Goal: Information Seeking & Learning: Learn about a topic

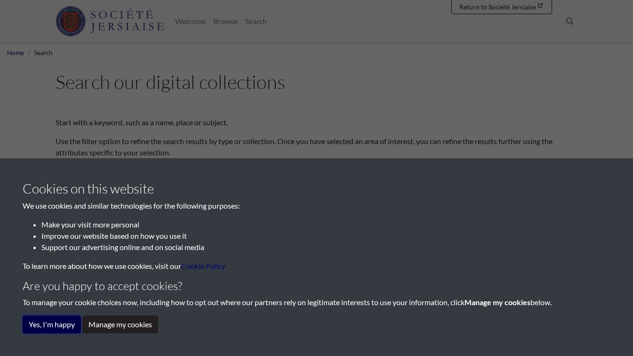
click at [56, 322] on button "Yes, I'm happy" at bounding box center [52, 324] width 58 height 18
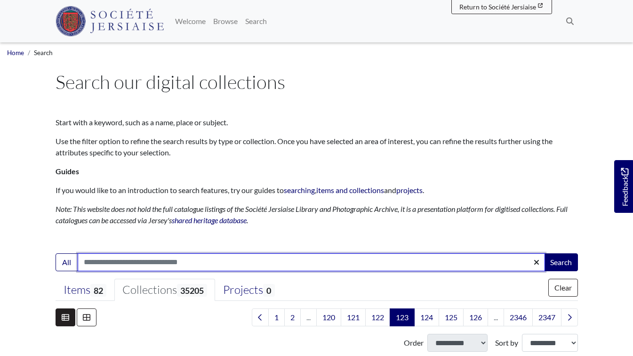
click at [98, 266] on input "Search:" at bounding box center [311, 262] width 467 height 18
type input "**********"
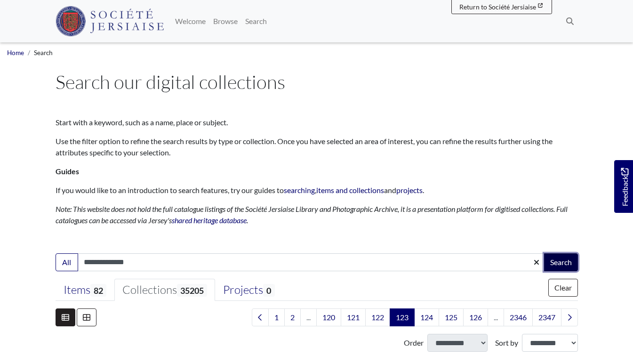
click at [559, 259] on button "Search" at bounding box center [561, 262] width 34 height 18
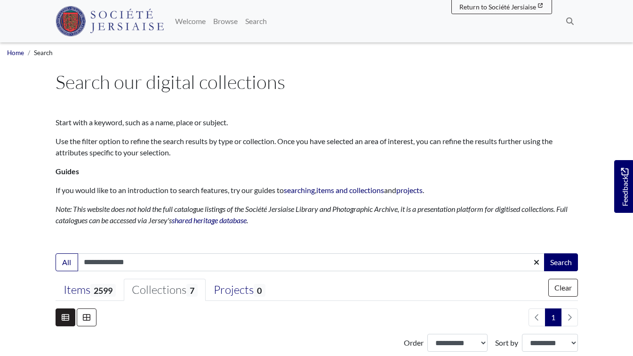
click at [167, 258] on input "**********" at bounding box center [311, 262] width 467 height 18
type input "**********"
click at [564, 260] on button "Search" at bounding box center [561, 262] width 34 height 18
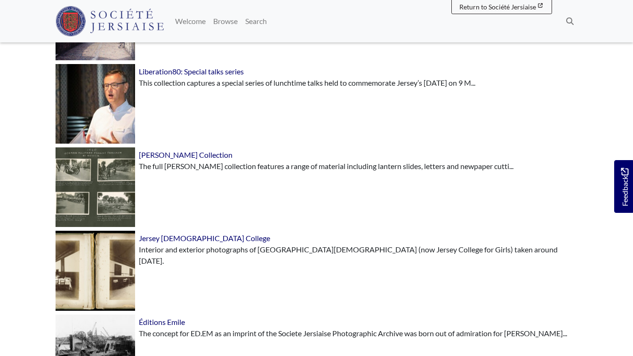
scroll to position [554, 0]
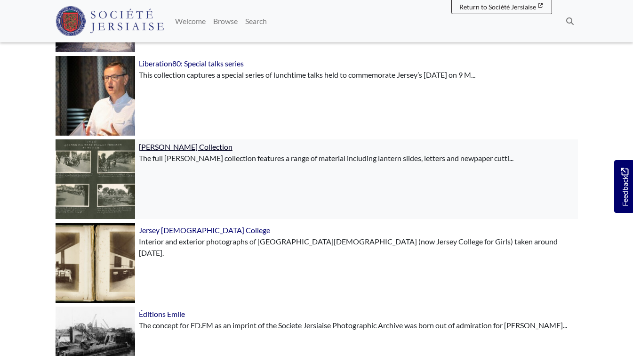
click at [172, 145] on span "[PERSON_NAME] Collection" at bounding box center [186, 146] width 94 height 9
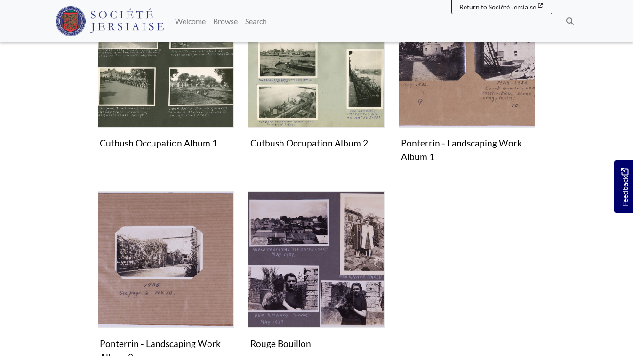
scroll to position [303, 0]
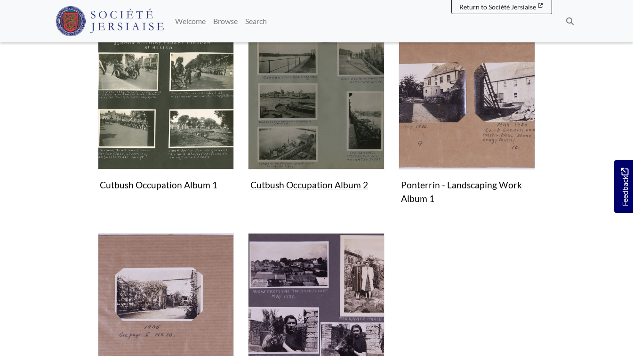
click at [303, 184] on figure "Cutbush Occupation Album 2 Collection" at bounding box center [316, 113] width 137 height 161
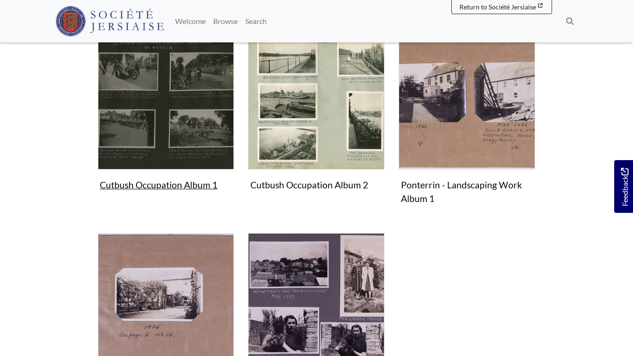
click at [182, 189] on figure "Cutbush Occupation Album 1 Collection" at bounding box center [166, 113] width 137 height 161
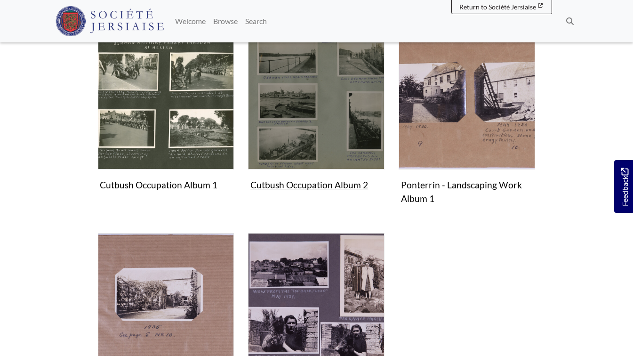
click at [275, 184] on figure "Cutbush Occupation Album 2 Collection" at bounding box center [316, 113] width 137 height 161
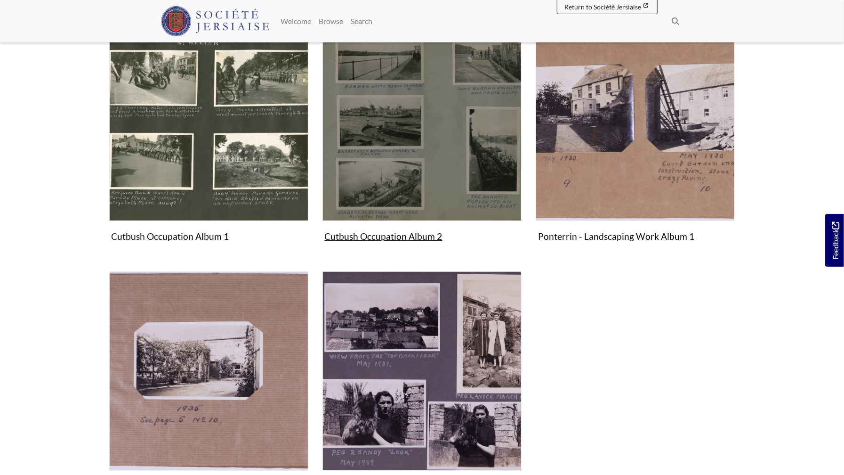
scroll to position [287, 0]
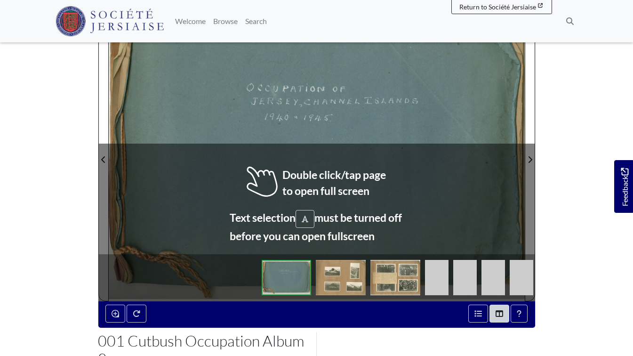
scroll to position [190, 0]
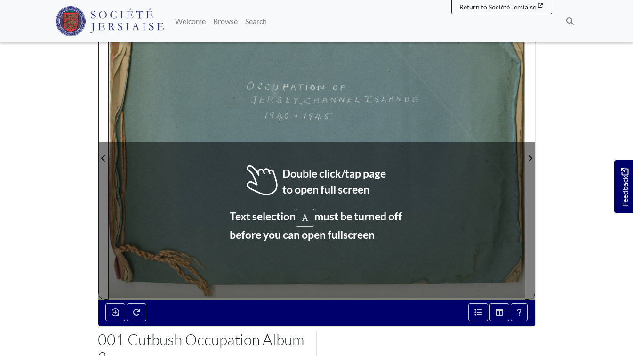
click at [309, 110] on div at bounding box center [213, 152] width 208 height 294
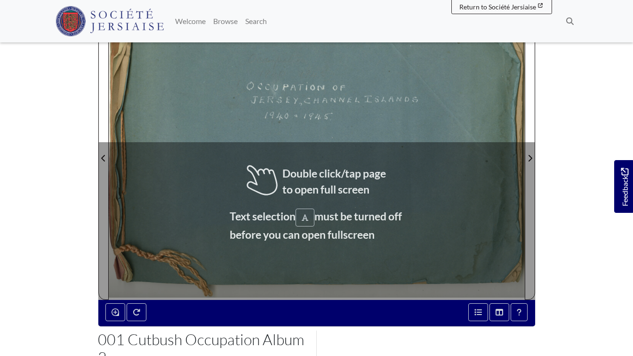
click at [309, 110] on div at bounding box center [213, 152] width 208 height 294
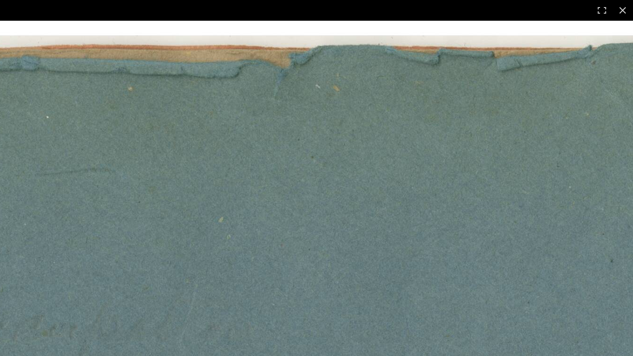
scroll to position [418, 0]
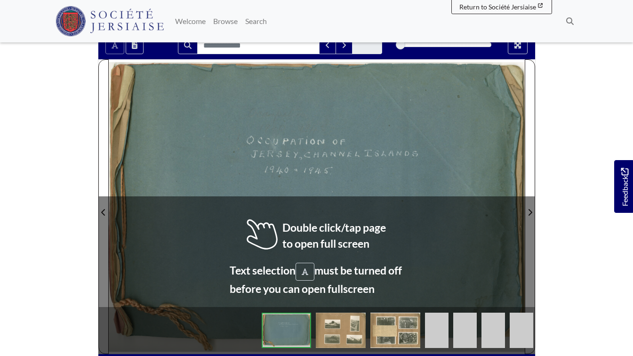
scroll to position [137, 0]
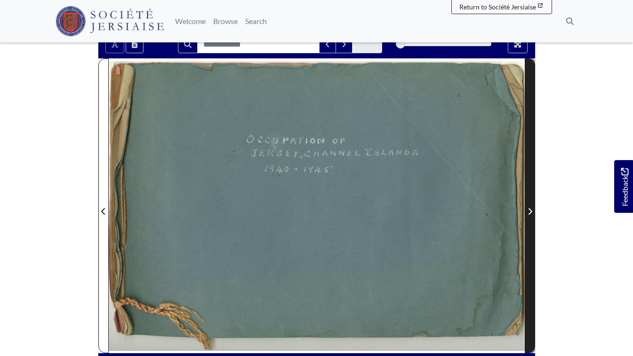
click at [530, 209] on icon "Next Page" at bounding box center [530, 212] width 5 height 8
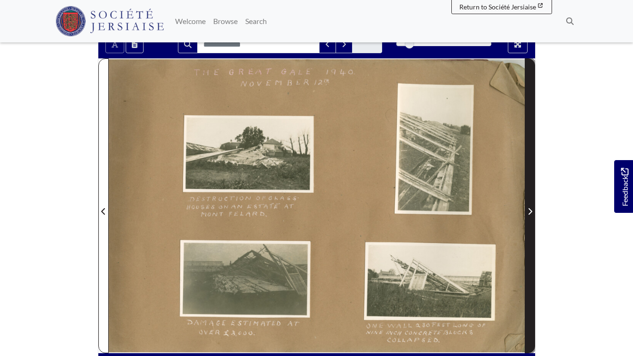
click at [530, 210] on icon "Next Page" at bounding box center [530, 212] width 5 height 8
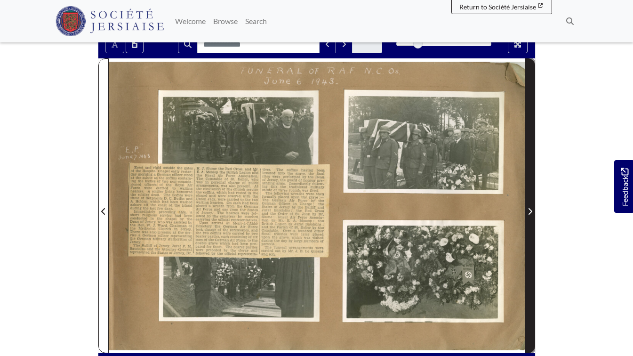
click at [530, 210] on icon "Next Page" at bounding box center [530, 212] width 5 height 8
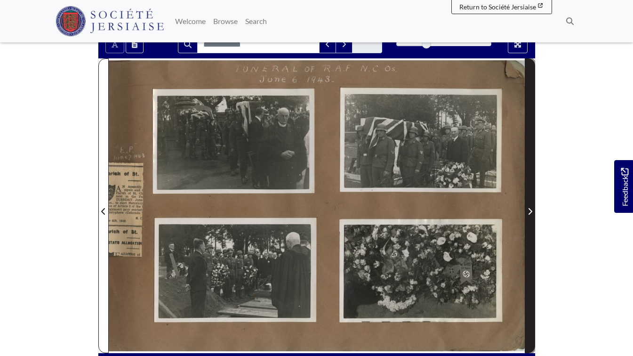
click at [530, 210] on icon "Next Page" at bounding box center [530, 212] width 5 height 8
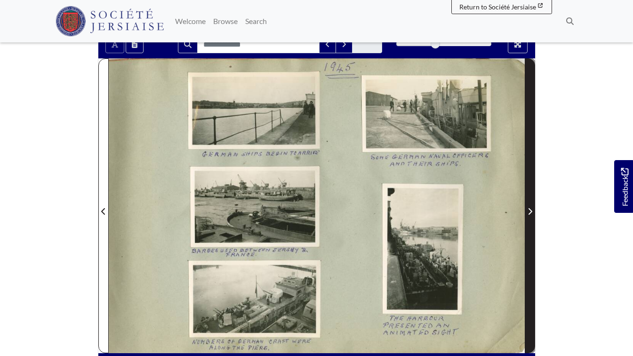
click at [530, 210] on icon "Next Page" at bounding box center [530, 212] width 5 height 8
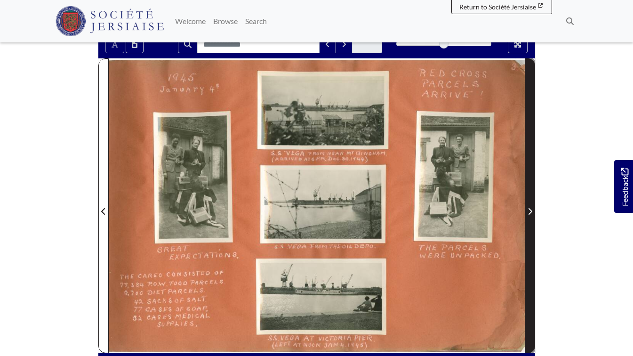
click at [530, 211] on icon "Next Page" at bounding box center [530, 212] width 5 height 8
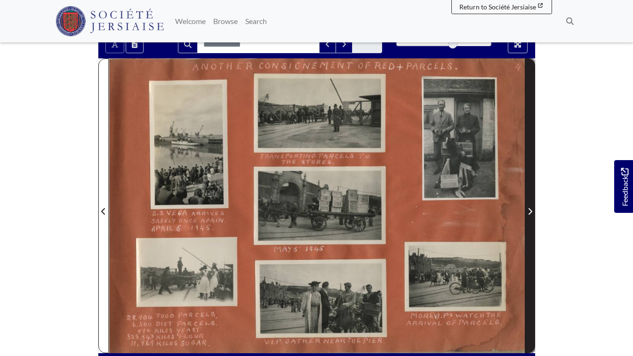
click at [530, 211] on icon "Next Page" at bounding box center [530, 212] width 5 height 8
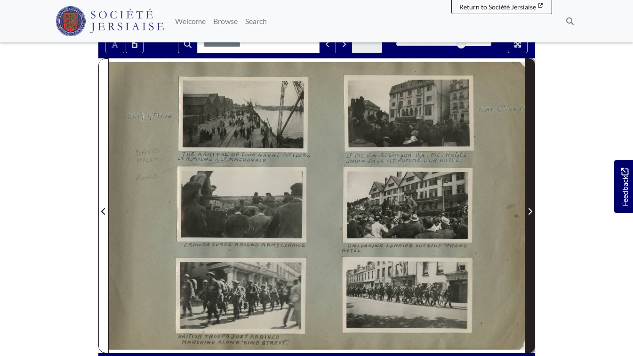
click at [530, 213] on icon "Next Page" at bounding box center [530, 211] width 4 height 7
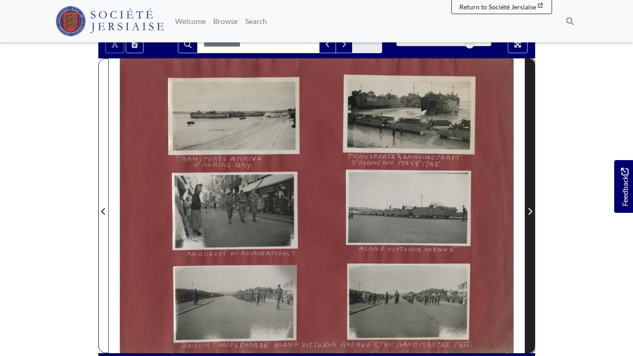
click at [530, 213] on icon "Next Page" at bounding box center [530, 211] width 4 height 7
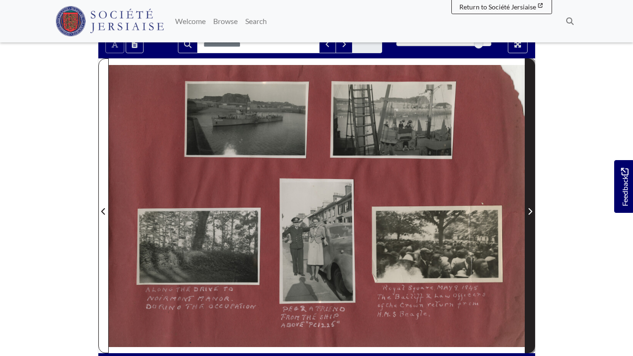
click at [530, 213] on icon "Next Page" at bounding box center [530, 211] width 4 height 7
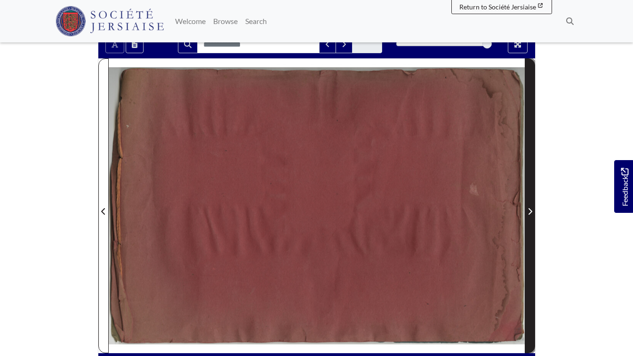
click at [530, 213] on icon "Next Page" at bounding box center [530, 211] width 4 height 7
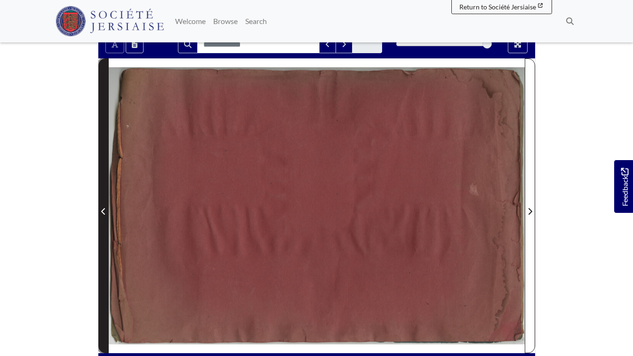
click at [105, 209] on icon "Previous Page" at bounding box center [103, 212] width 5 height 8
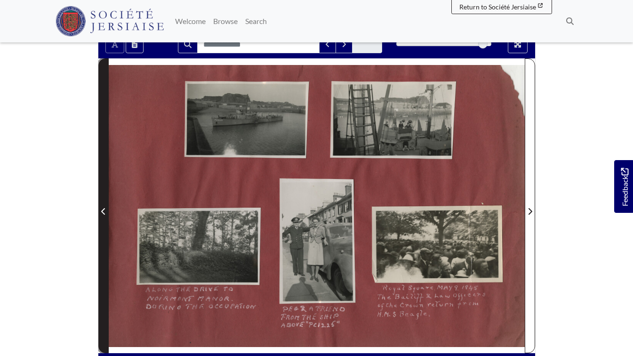
click at [105, 209] on icon "Previous Page" at bounding box center [103, 212] width 5 height 8
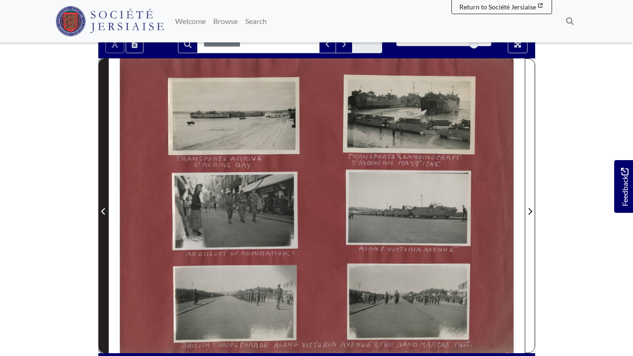
click at [105, 209] on icon "Previous Page" at bounding box center [103, 212] width 5 height 8
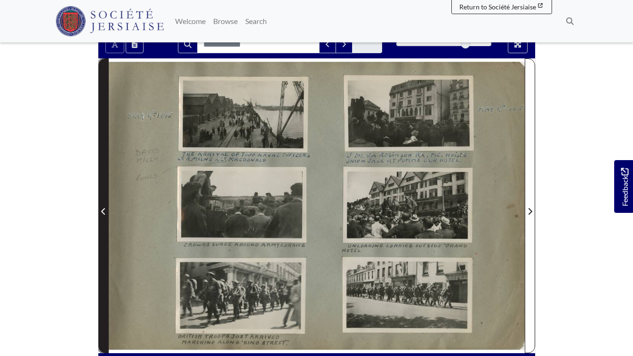
click at [105, 210] on icon "Previous Page" at bounding box center [103, 212] width 5 height 8
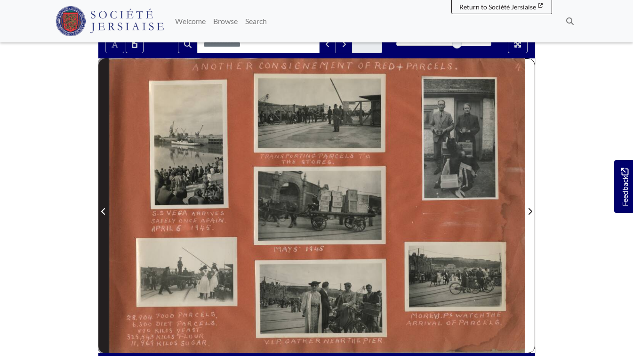
click at [105, 210] on icon "Previous Page" at bounding box center [103, 212] width 5 height 8
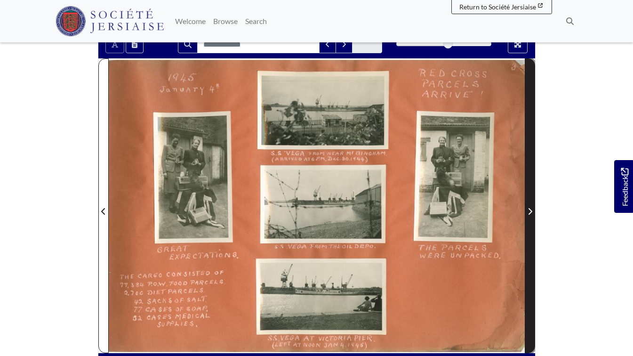
click at [531, 211] on icon "Next Page" at bounding box center [530, 212] width 5 height 8
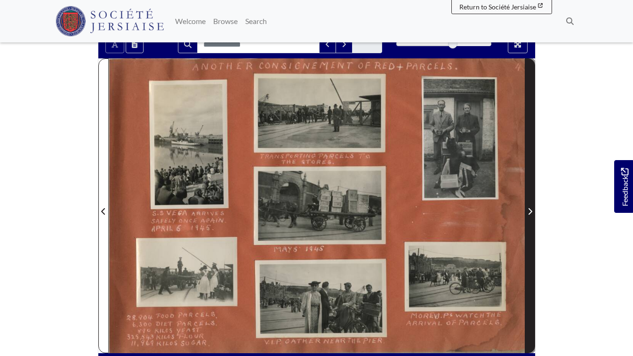
click at [531, 211] on icon "Next Page" at bounding box center [530, 212] width 5 height 8
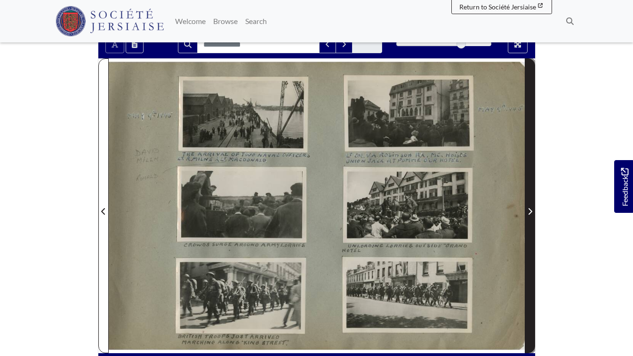
click at [531, 211] on icon "Next Page" at bounding box center [530, 212] width 5 height 8
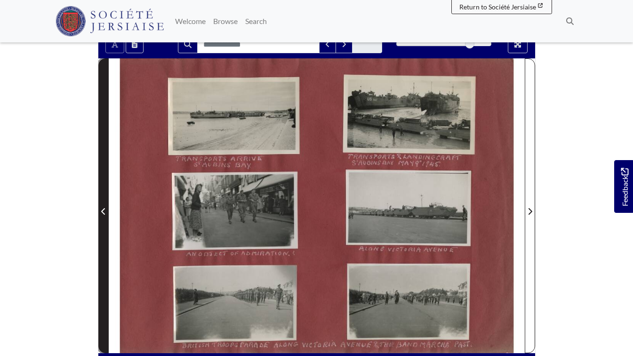
click at [108, 210] on span "Previous Page" at bounding box center [103, 211] width 9 height 11
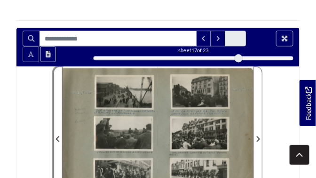
scroll to position [137, 0]
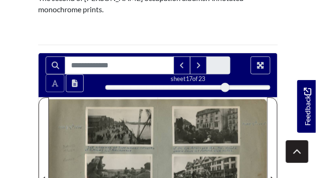
click at [129, 131] on div at bounding box center [103, 174] width 109 height 154
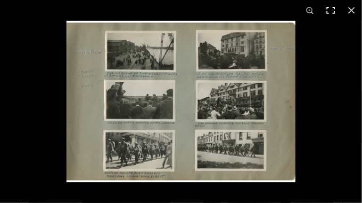
click at [330, 9] on button at bounding box center [330, 10] width 21 height 21
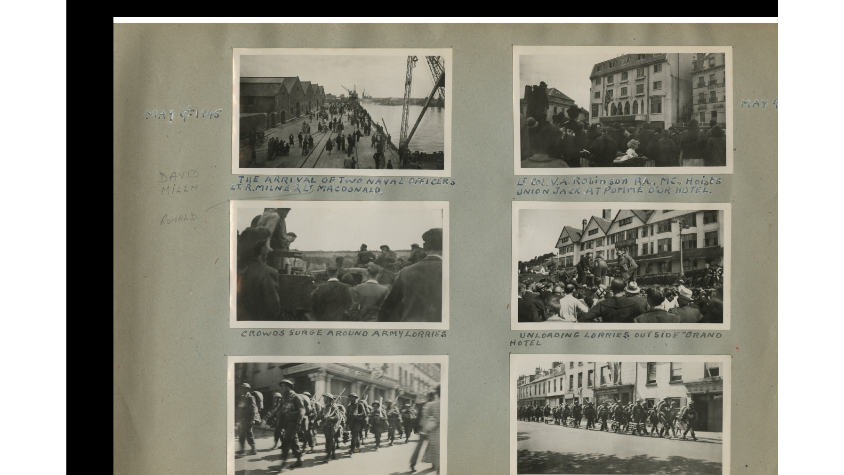
scroll to position [0, 0]
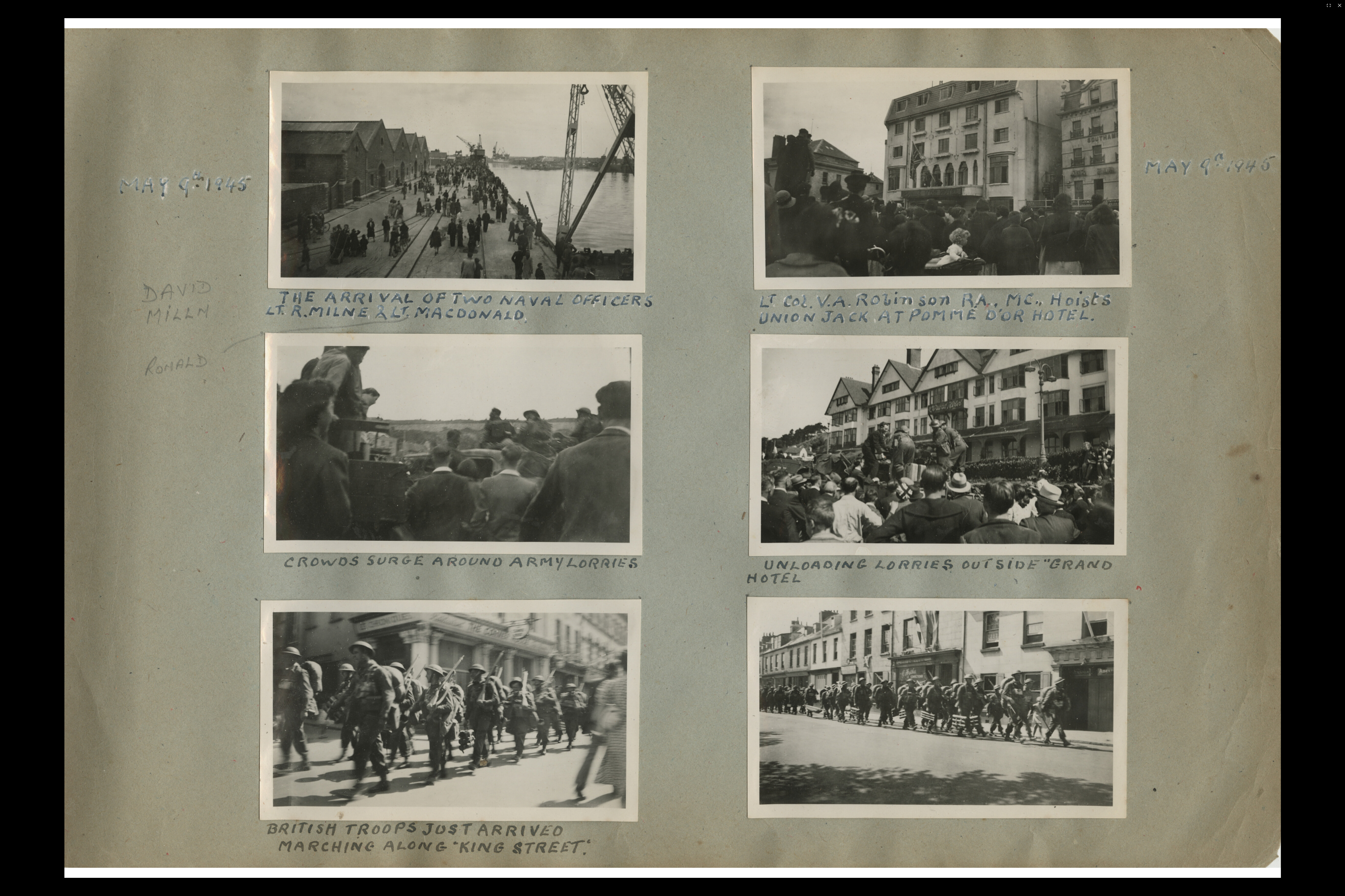
click at [331, 185] on img at bounding box center [672, 448] width 1217 height 860
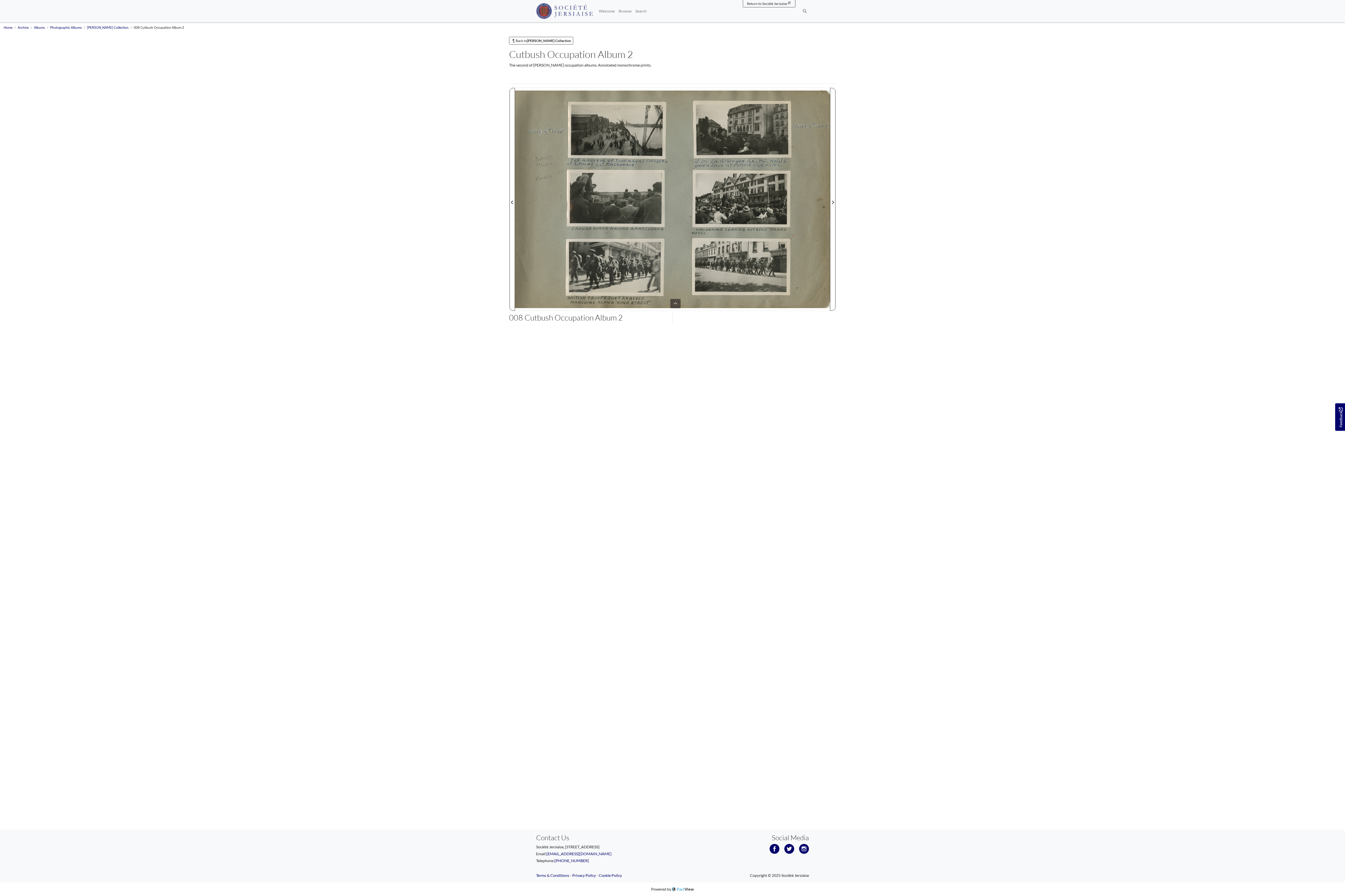
click at [331, 139] on html "Menu" at bounding box center [672, 448] width 1345 height 896
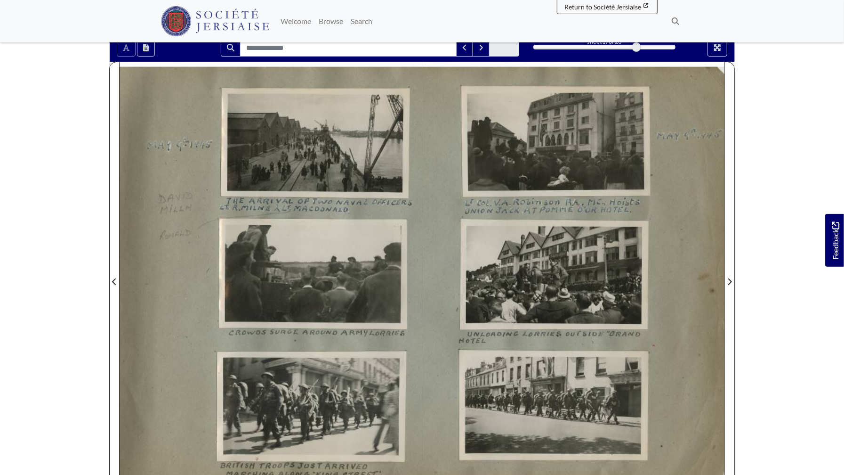
scroll to position [134, 0]
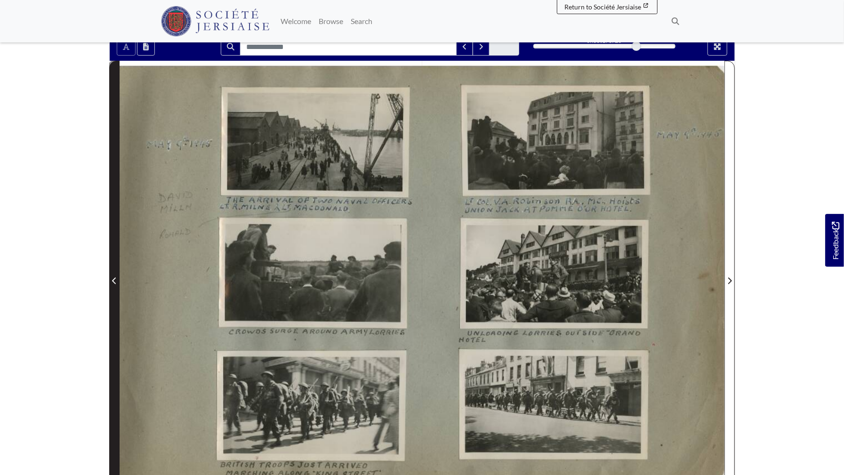
click at [115, 280] on icon "Previous Page" at bounding box center [114, 281] width 5 height 8
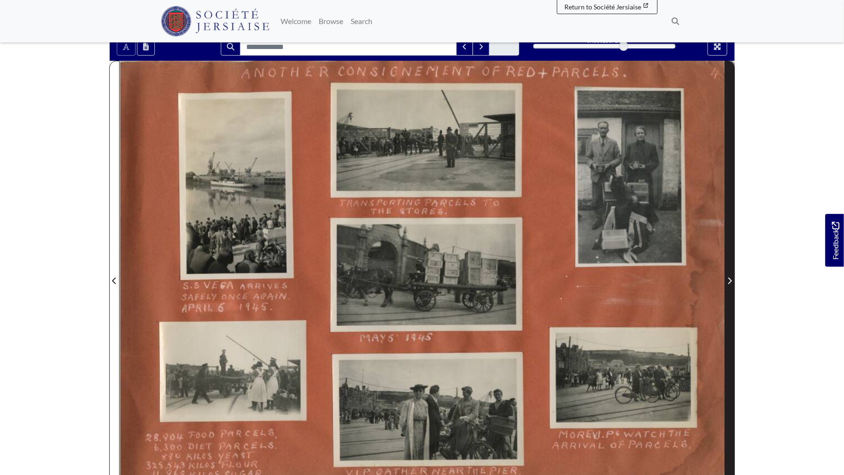
click at [633, 277] on icon "Next Page" at bounding box center [729, 281] width 5 height 8
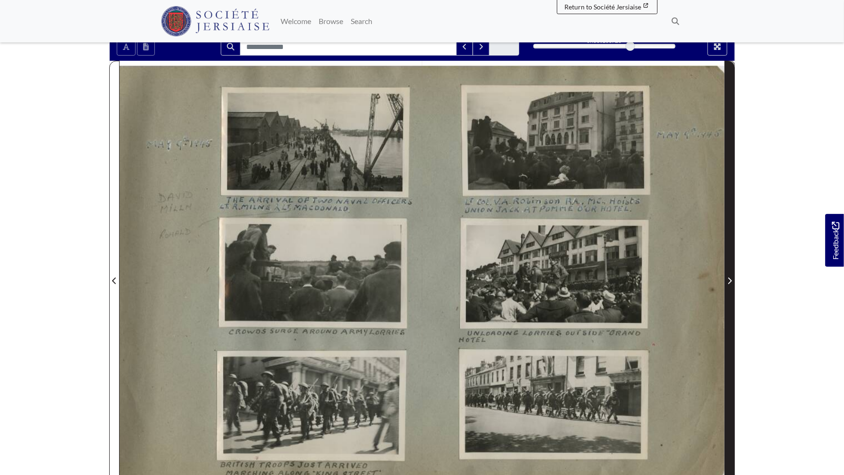
click at [633, 277] on icon "Next Page" at bounding box center [729, 281] width 5 height 8
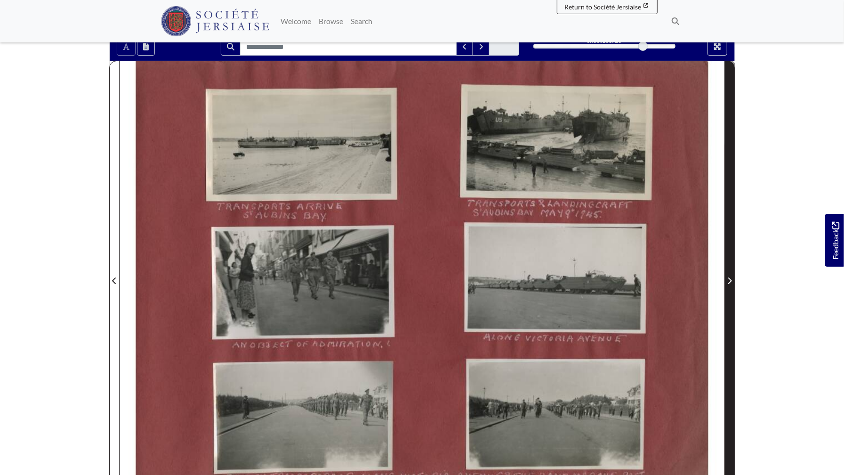
click at [633, 277] on icon "Next Page" at bounding box center [729, 281] width 5 height 8
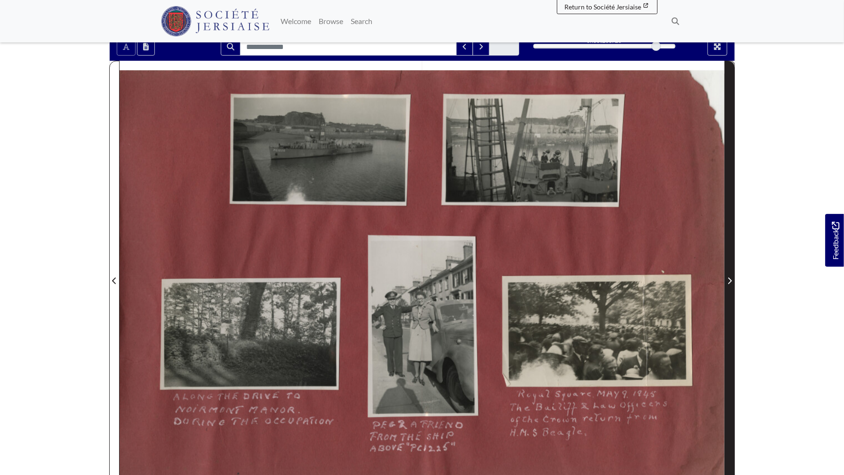
click at [633, 277] on icon "Next Page" at bounding box center [729, 281] width 5 height 8
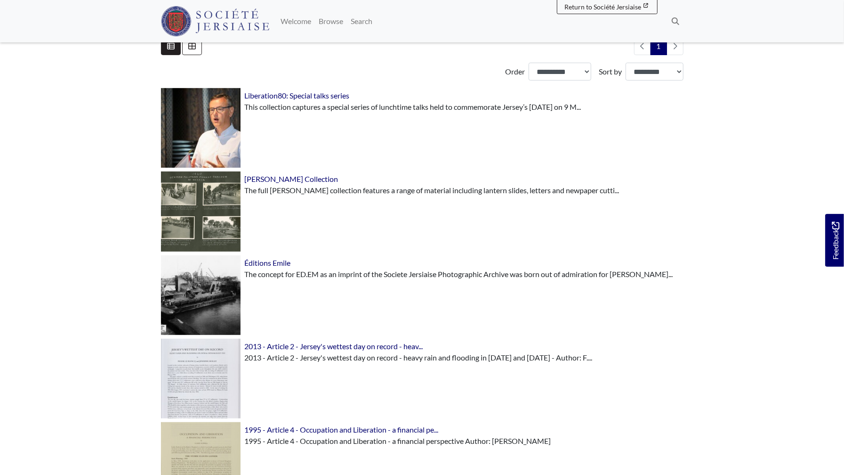
scroll to position [272, 0]
click at [260, 259] on span "Éditions Emile" at bounding box center [267, 262] width 46 height 9
click at [259, 262] on span "Éditions Emile" at bounding box center [267, 262] width 46 height 9
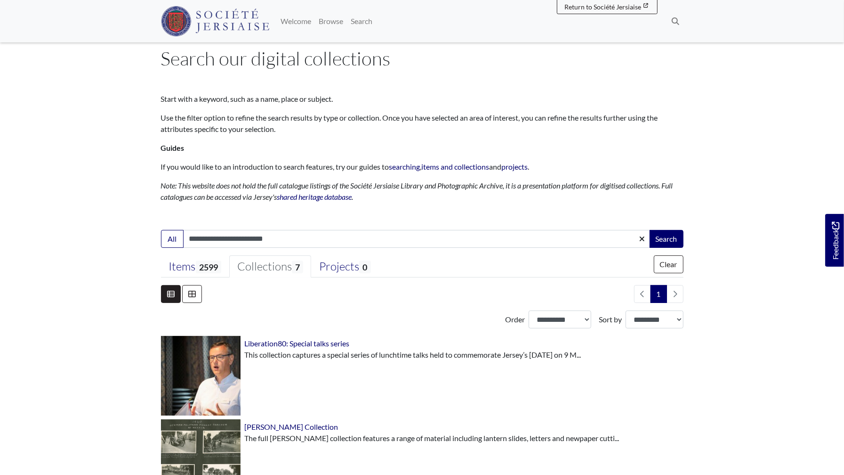
scroll to position [0, 0]
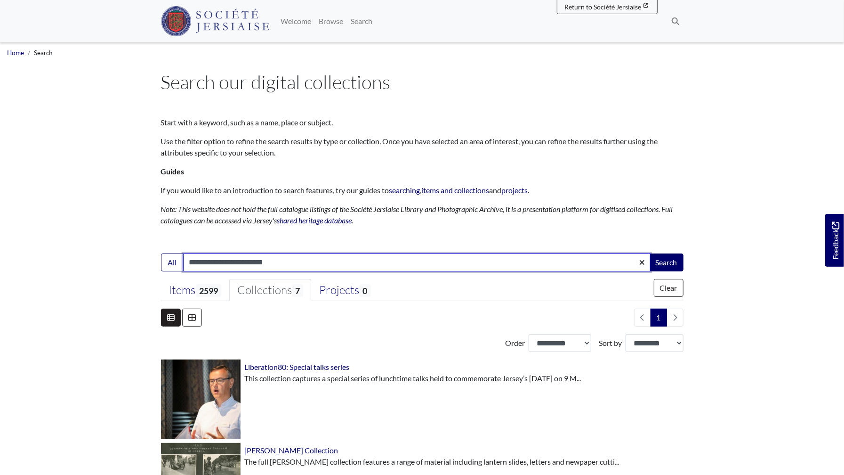
click at [298, 261] on input "**********" at bounding box center [416, 262] width 467 height 18
type input "**********"
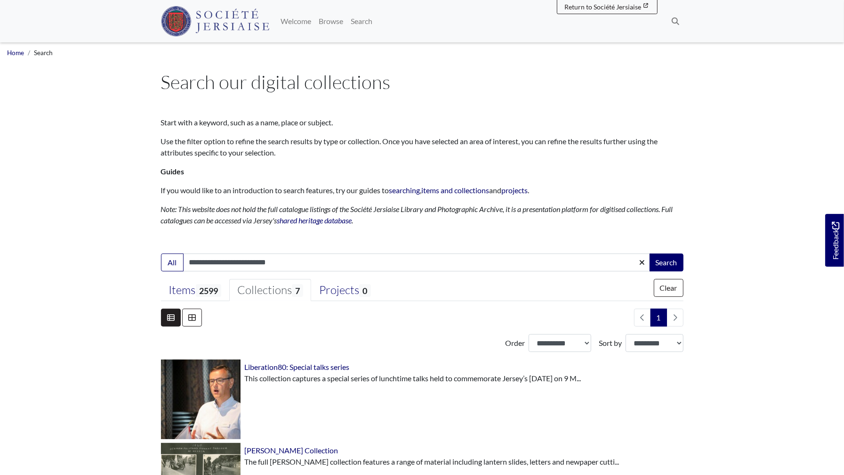
click at [672, 317] on li "pagination" at bounding box center [675, 317] width 16 height 18
